Goal: Browse casually: Explore the website without a specific task or goal

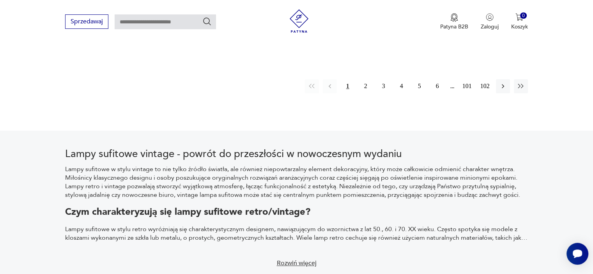
scroll to position [791, 0]
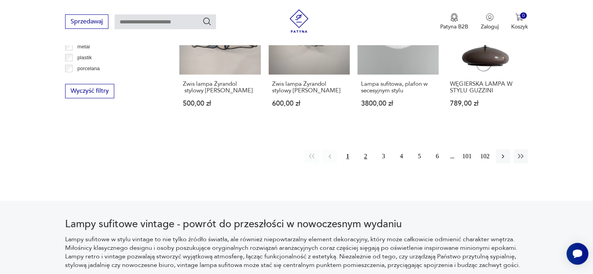
click at [362, 156] on button "2" at bounding box center [366, 156] width 14 height 14
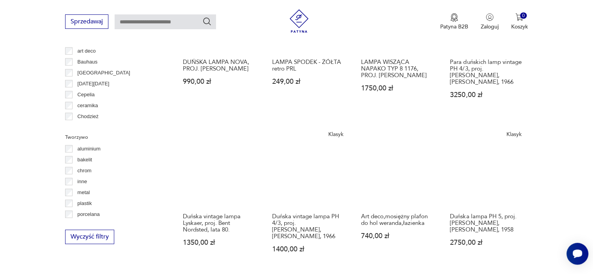
scroll to position [729, 0]
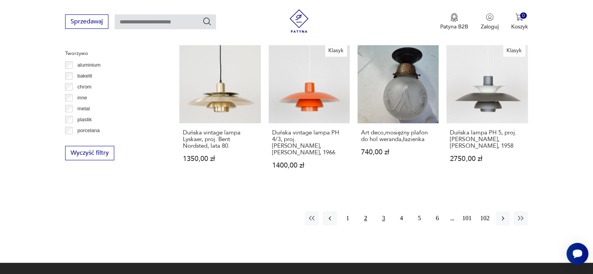
click at [383, 212] on button "3" at bounding box center [384, 218] width 14 height 14
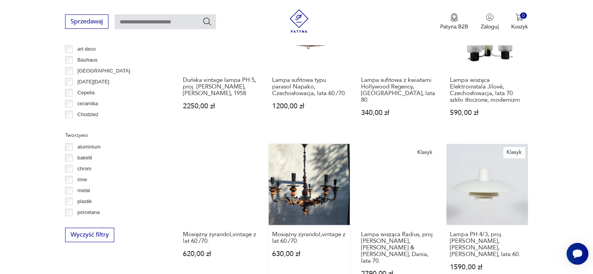
scroll to position [729, 0]
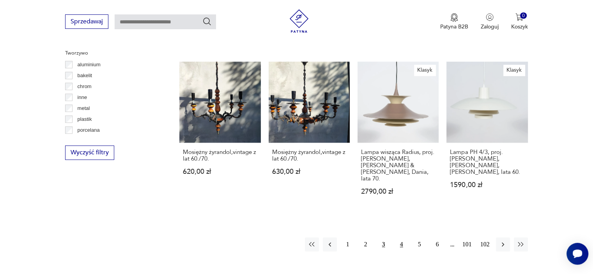
click at [403, 237] on button "4" at bounding box center [401, 244] width 14 height 14
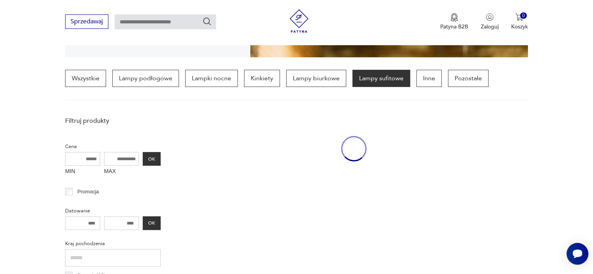
scroll to position [183, 0]
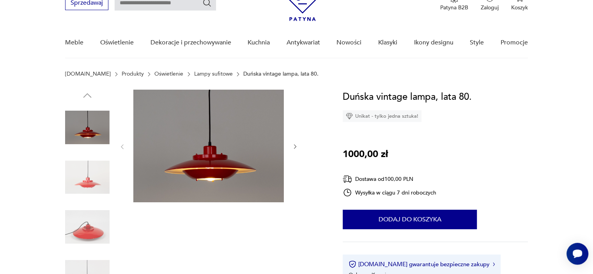
scroll to position [78, 0]
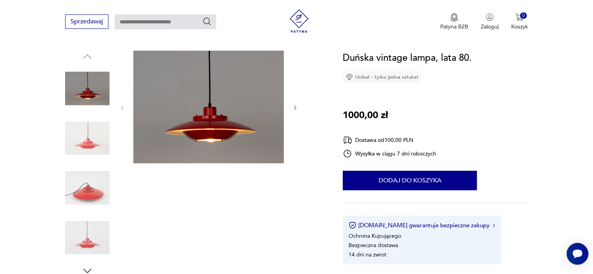
click at [97, 196] on img at bounding box center [87, 188] width 44 height 44
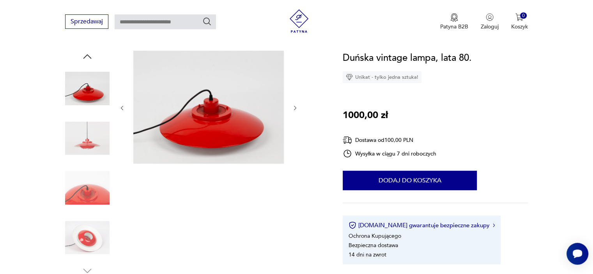
click at [97, 196] on img at bounding box center [87, 188] width 44 height 44
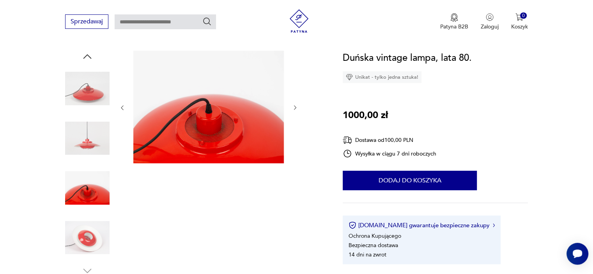
click at [94, 220] on img at bounding box center [87, 238] width 44 height 44
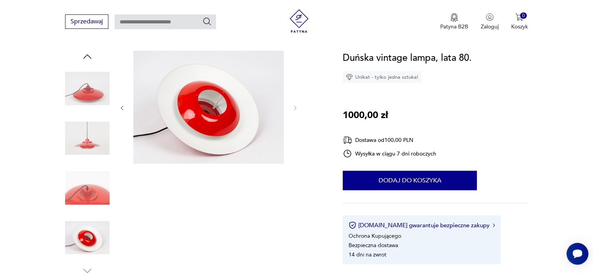
click at [89, 179] on img at bounding box center [87, 188] width 44 height 44
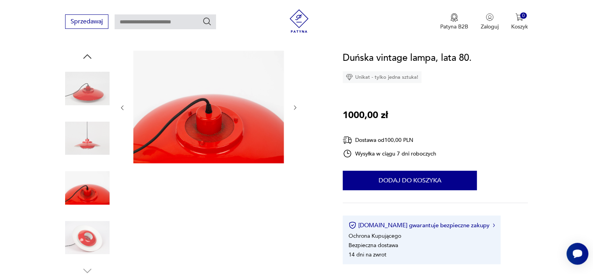
click at [193, 137] on img at bounding box center [208, 107] width 150 height 113
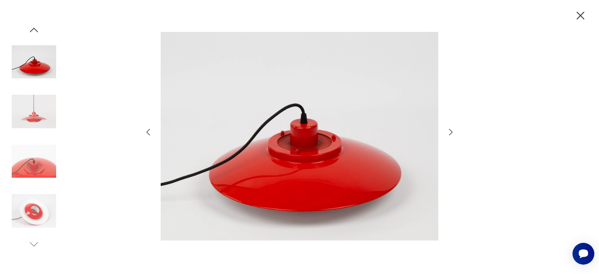
click at [318, 149] on img at bounding box center [300, 136] width 278 height 219
click at [34, 113] on img at bounding box center [34, 111] width 44 height 44
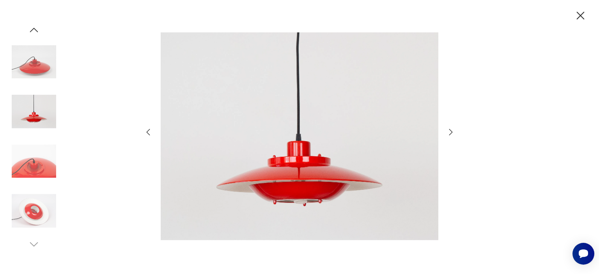
click at [47, 69] on img at bounding box center [34, 62] width 44 height 44
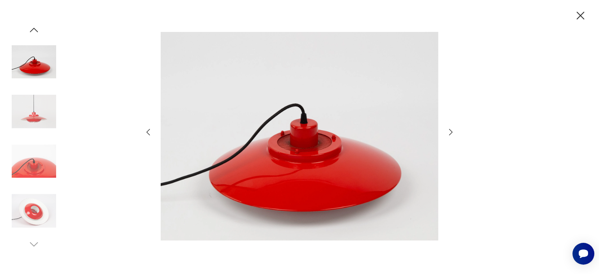
click at [576, 18] on icon "button" at bounding box center [580, 16] width 14 height 14
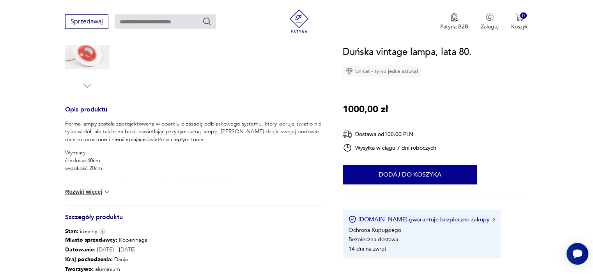
scroll to position [351, 0]
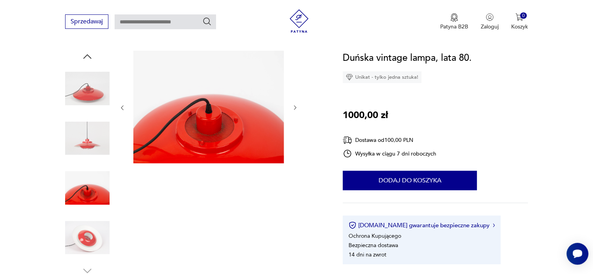
click at [80, 88] on img at bounding box center [87, 88] width 44 height 44
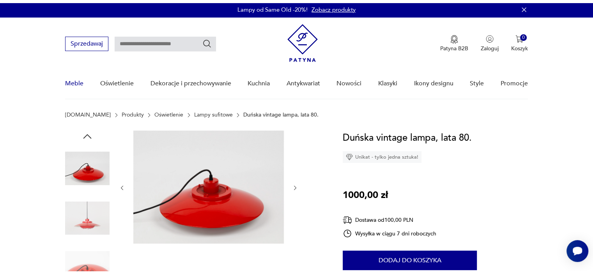
scroll to position [0, 0]
